Goal: Information Seeking & Learning: Check status

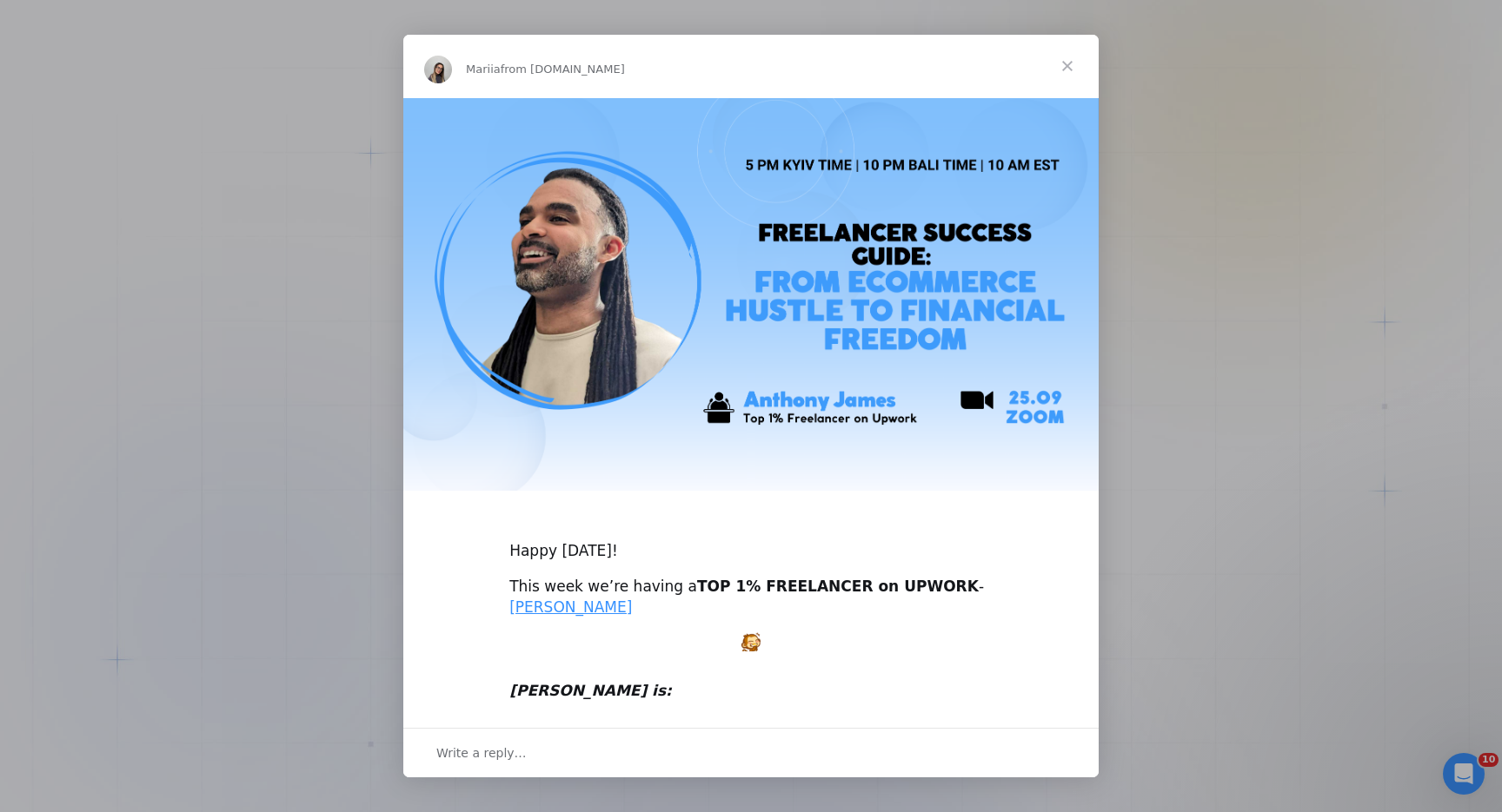
click at [1075, 70] on span "Close" at bounding box center [1067, 67] width 63 height 63
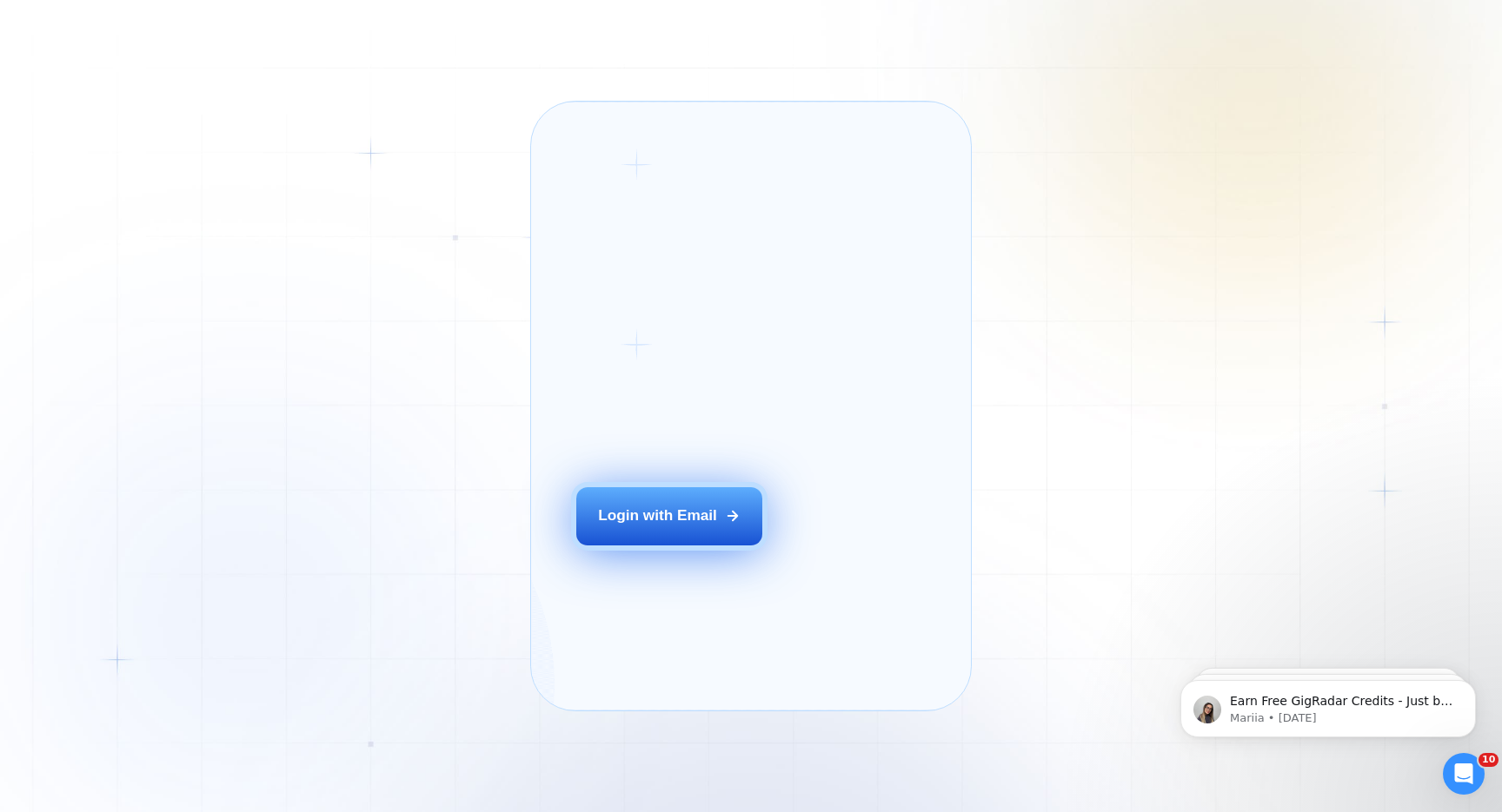
click at [621, 546] on button "Login with Email" at bounding box center [669, 516] width 186 height 58
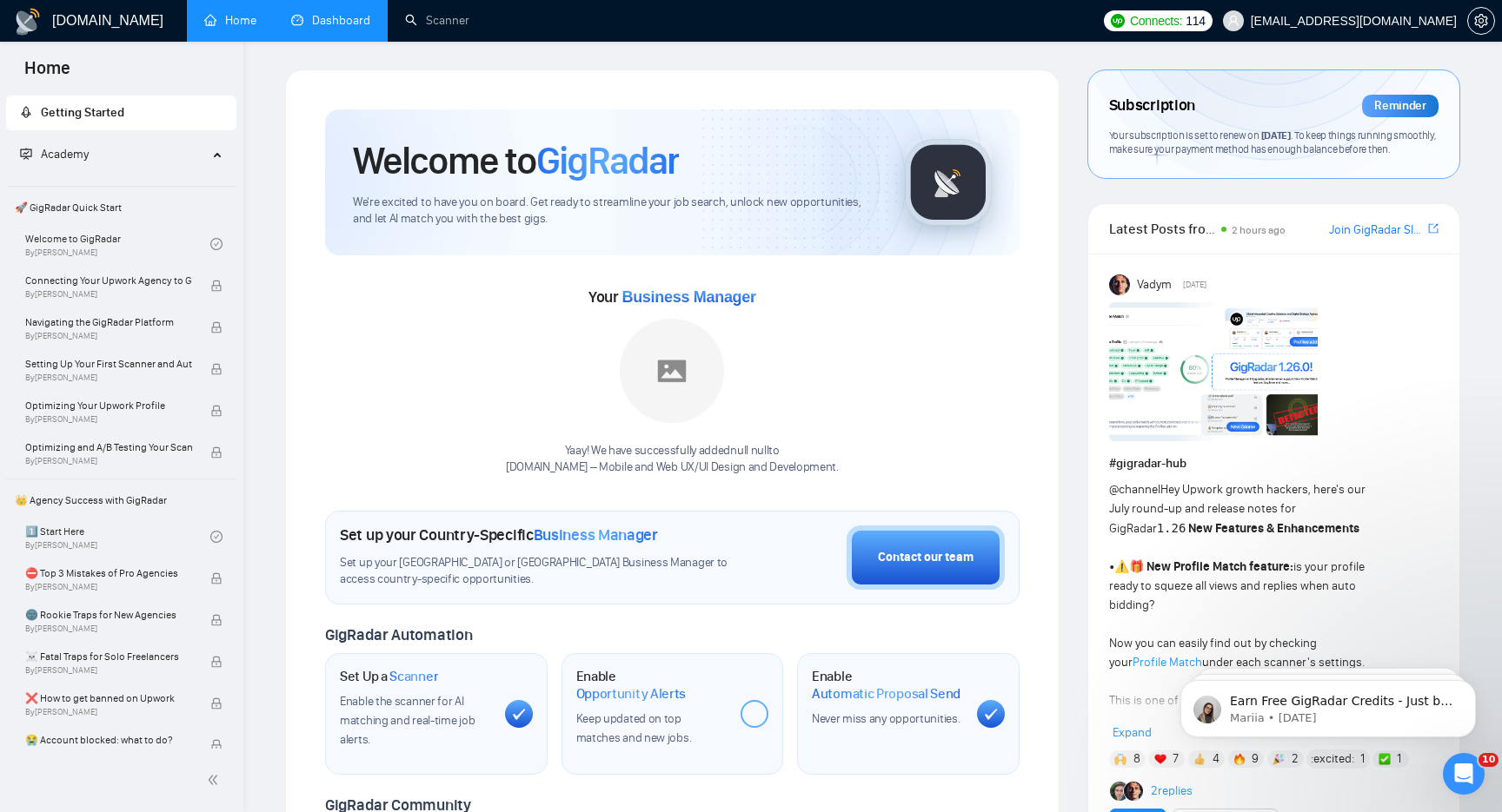
click at [351, 15] on link "Dashboard" at bounding box center [330, 20] width 79 height 15
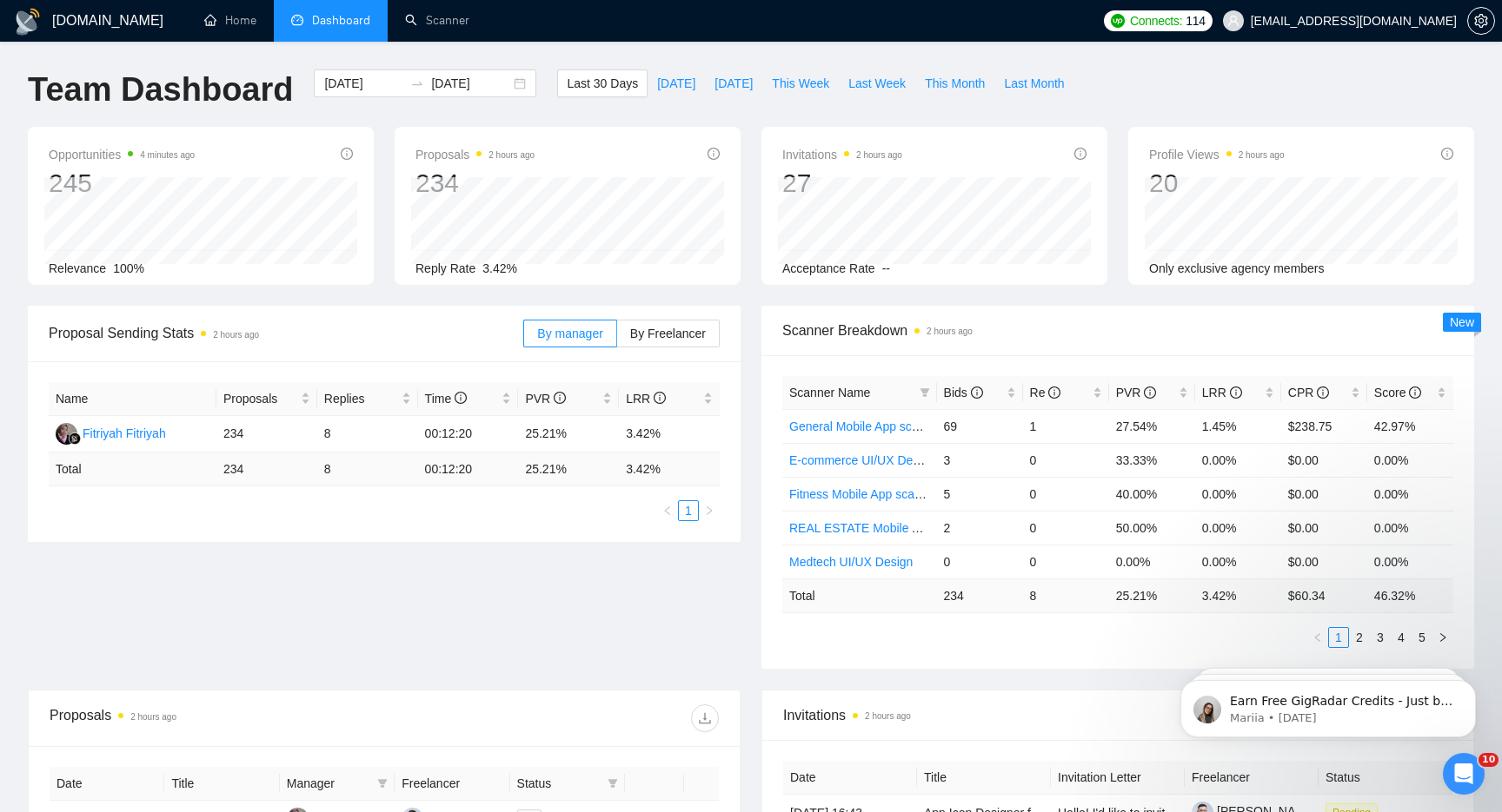
click at [302, 615] on div "Proposal Sending Stats 2 hours ago By manager By Freelancer Name Proposals Repl…" at bounding box center [751, 498] width 1467 height 384
click at [714, 80] on span "[DATE]" at bounding box center [733, 83] width 38 height 19
type input "[DATE]"
click at [967, 170] on div "Invitations 2 hours ago 1" at bounding box center [934, 172] width 304 height 55
click at [841, 272] on span "Acceptance Rate" at bounding box center [829, 268] width 93 height 14
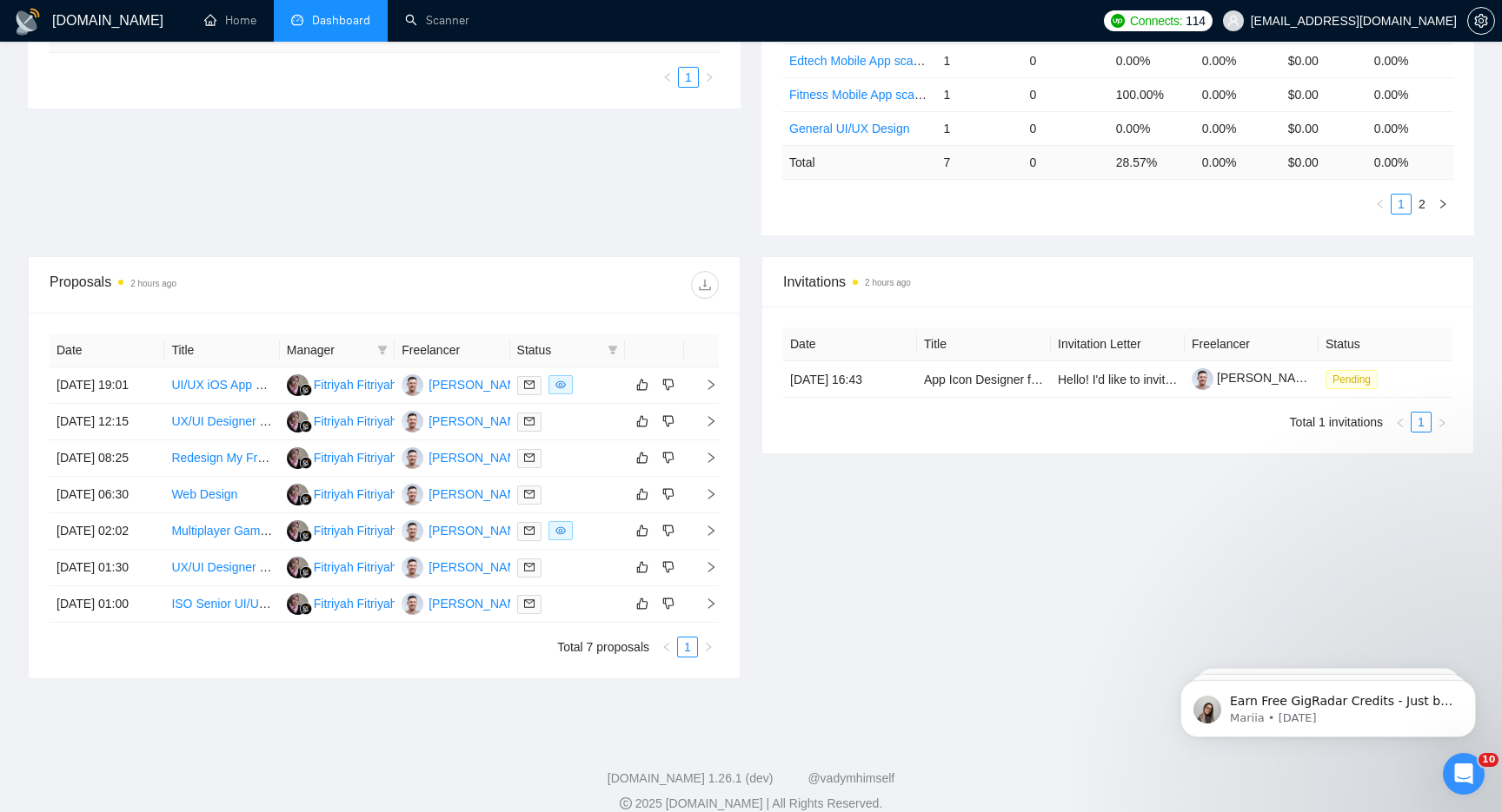
scroll to position [571, 0]
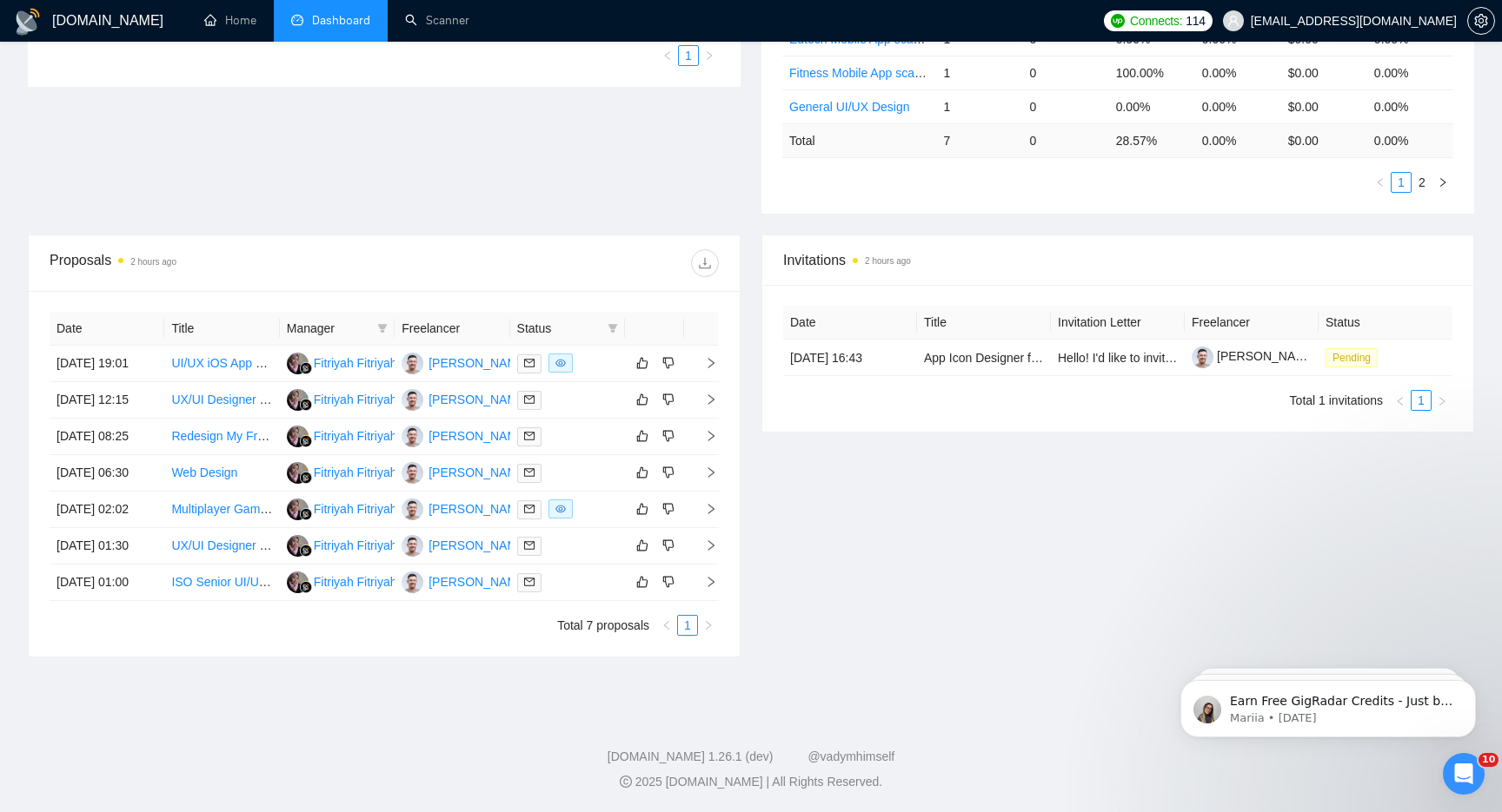
click at [1001, 424] on div "Invitations 2 hours ago Date Title Invitation Letter Freelancer Status [DATE] 1…" at bounding box center [1117, 447] width 733 height 424
click at [1344, 349] on span "Pending" at bounding box center [1351, 358] width 52 height 19
click at [1145, 430] on div "Invitations 2 hours ago Date Title Invitation Letter Freelancer Status [DATE] 1…" at bounding box center [1117, 447] width 733 height 424
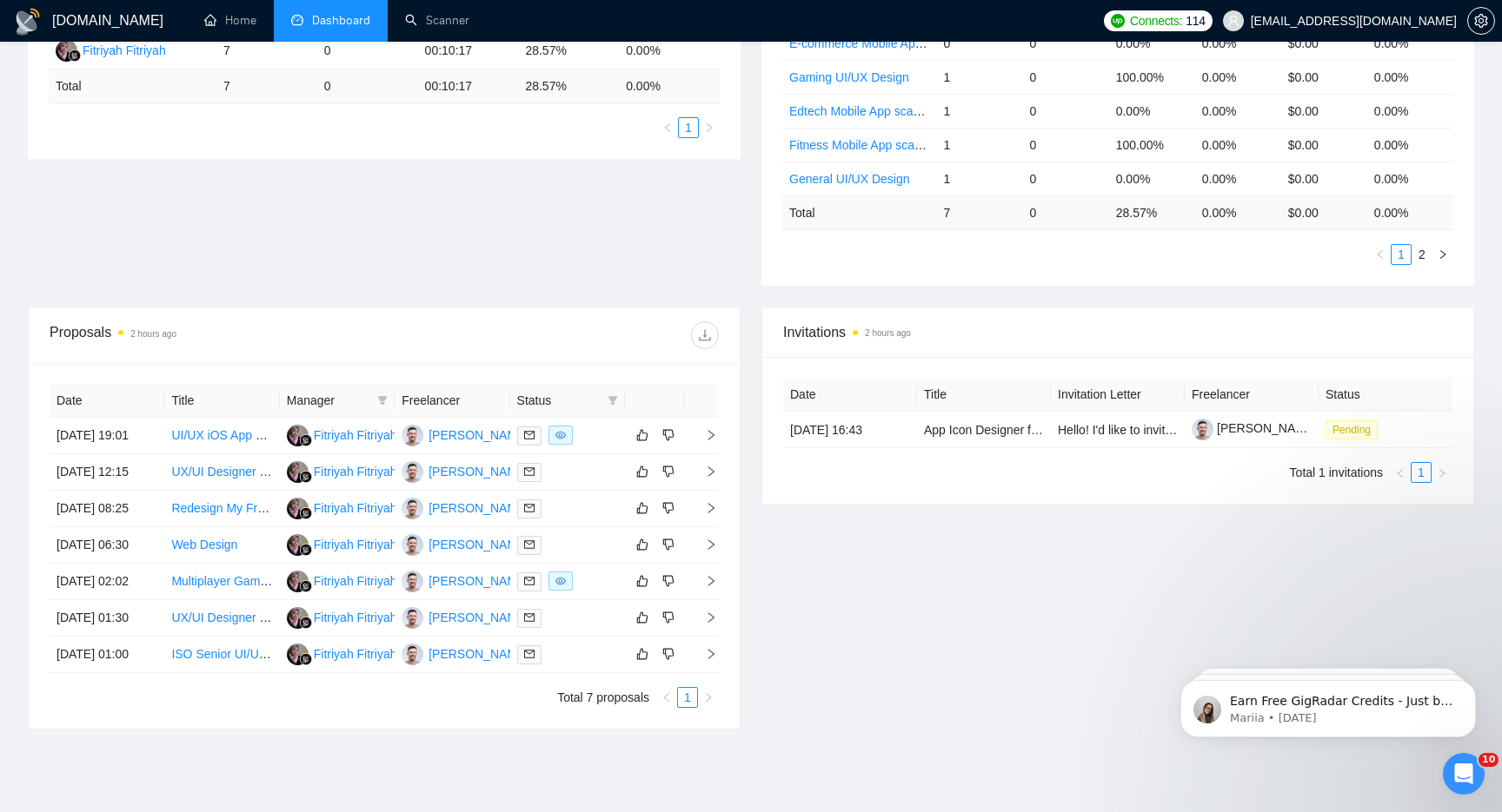
scroll to position [0, 0]
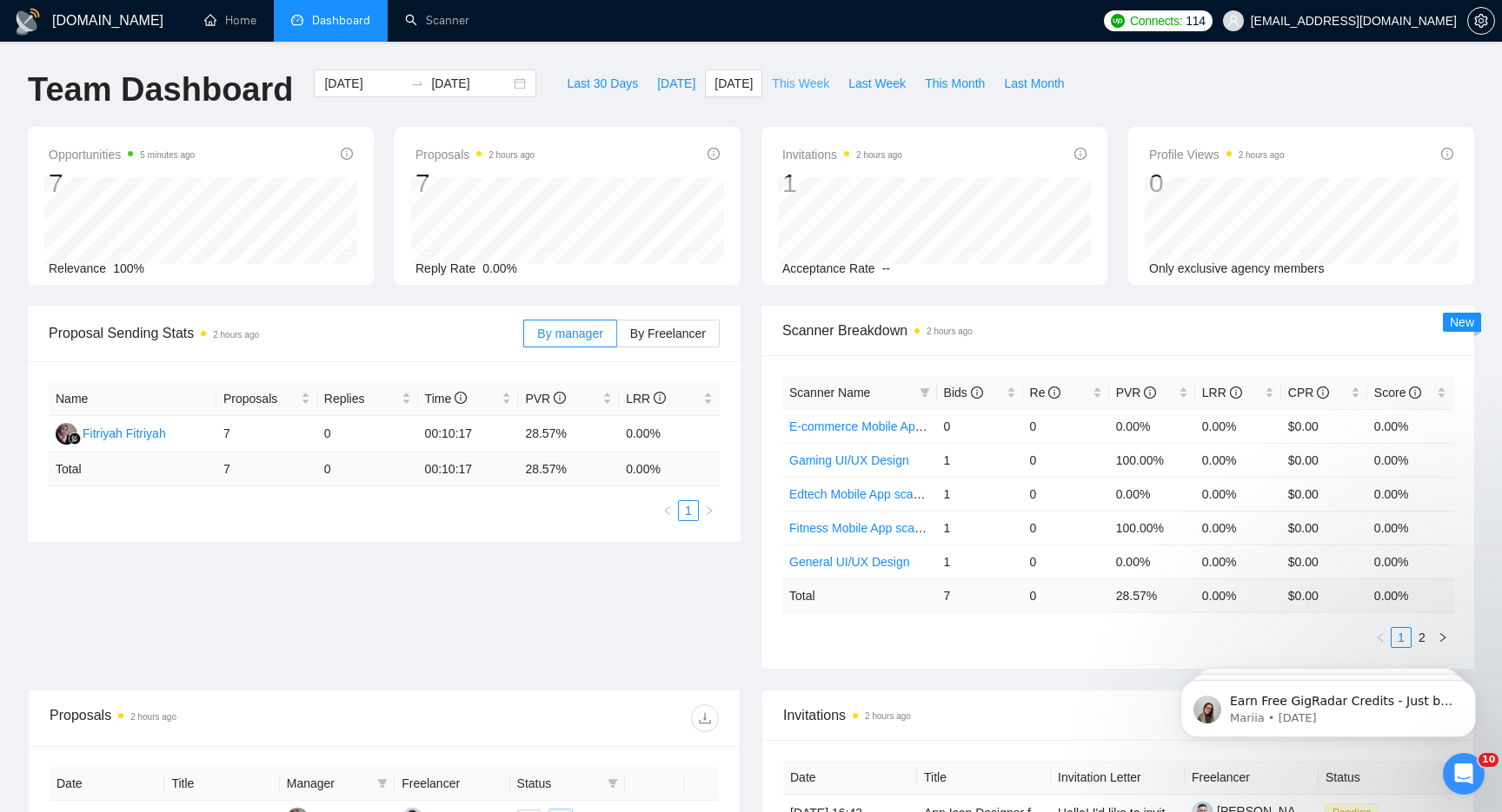
click at [801, 70] on button "This Week" at bounding box center [800, 83] width 77 height 28
type input "[DATE]"
click at [863, 84] on span "Last Week" at bounding box center [877, 83] width 57 height 19
type input "[DATE]"
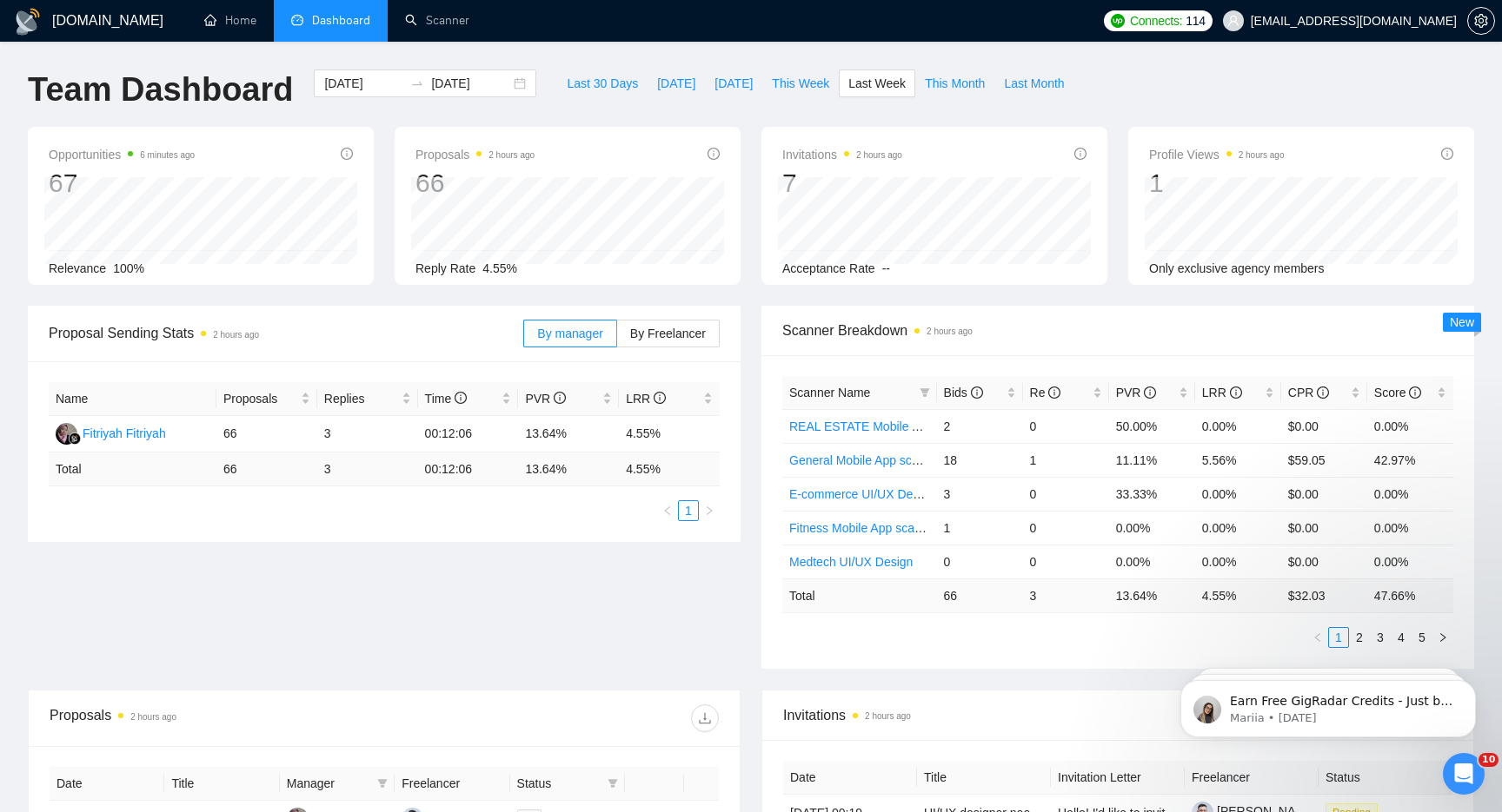
click at [567, 657] on div "Proposal Sending Stats 2 hours ago By manager By Freelancer Name Proposals Repl…" at bounding box center [751, 498] width 1467 height 384
click at [476, 605] on div "Proposal Sending Stats 2 hours ago By manager By Freelancer Name Proposals Repl…" at bounding box center [751, 498] width 1467 height 384
click at [719, 83] on span "[DATE]" at bounding box center [733, 83] width 38 height 19
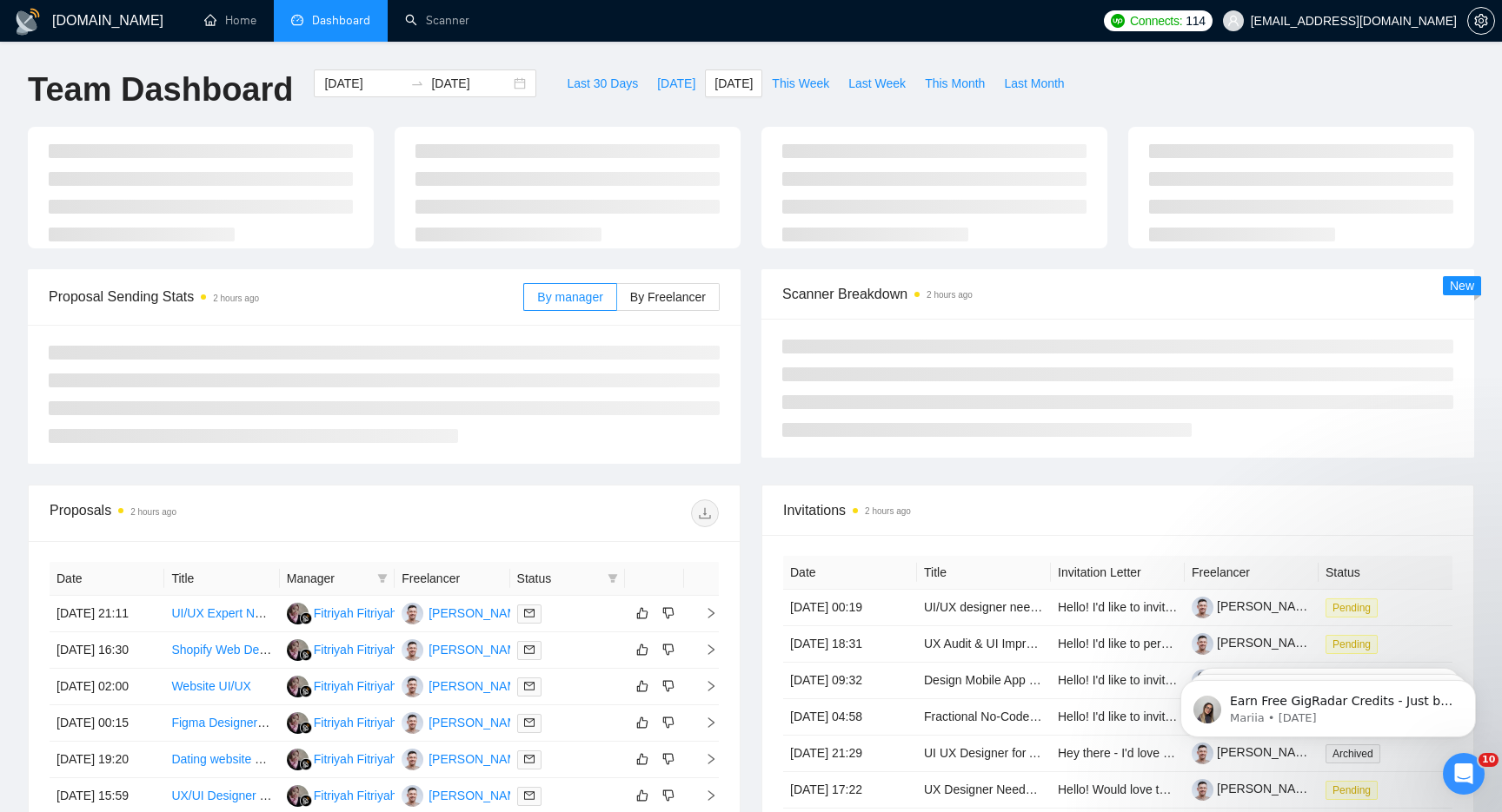
type input "[DATE]"
